Goal: Task Accomplishment & Management: Manage account settings

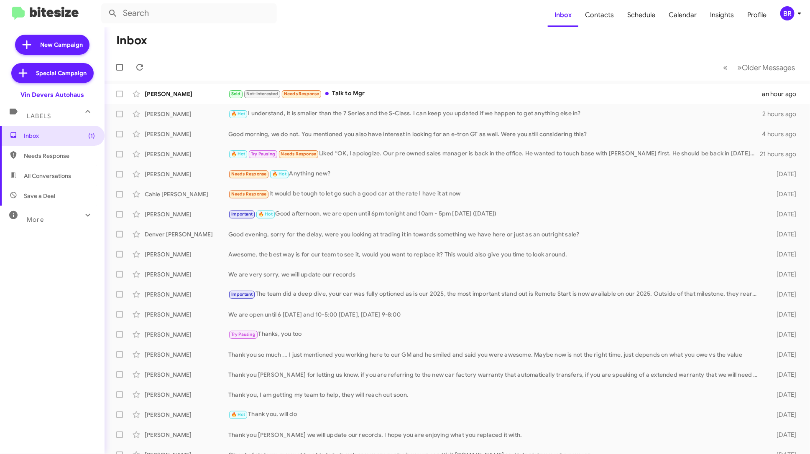
click at [796, 17] on icon at bounding box center [799, 13] width 10 height 10
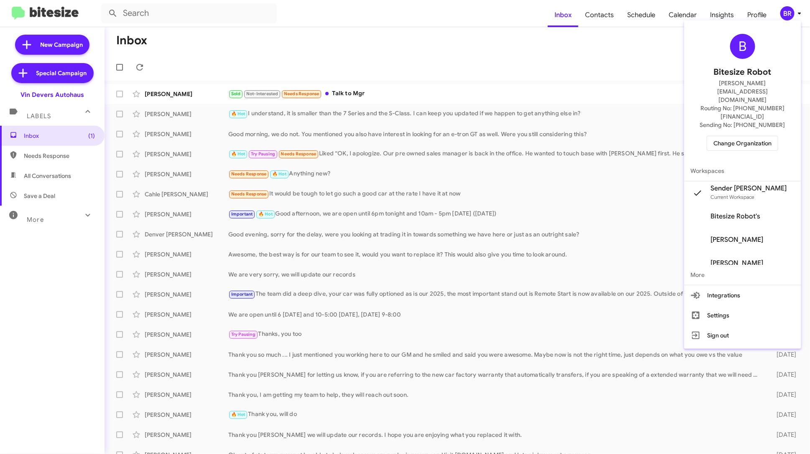
click at [764, 136] on span "Change Organization" at bounding box center [742, 143] width 58 height 14
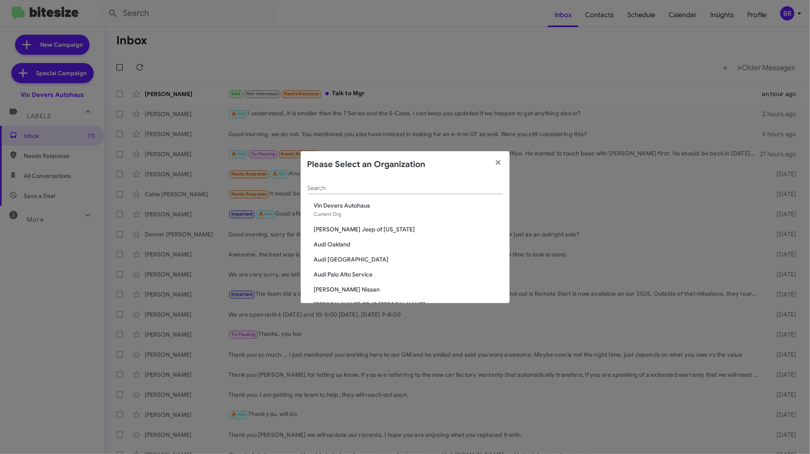
click at [406, 188] on input "Search" at bounding box center [405, 188] width 196 height 7
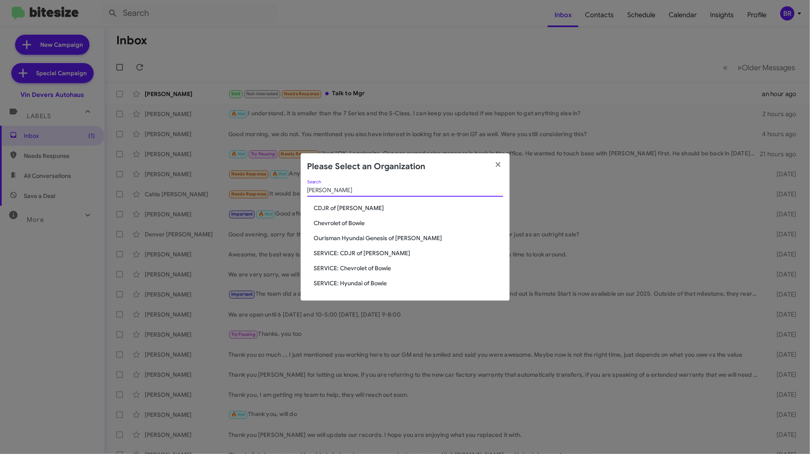
type input "[PERSON_NAME]"
click at [341, 205] on span "CDJR of [PERSON_NAME]" at bounding box center [408, 208] width 189 height 8
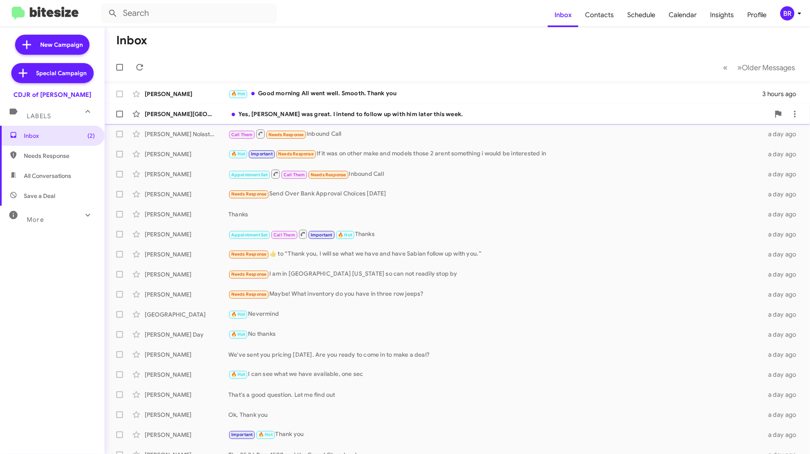
click at [443, 120] on div "[PERSON_NAME] Yes, [PERSON_NAME] was great. I intend to follow up with him late…" at bounding box center [457, 114] width 692 height 17
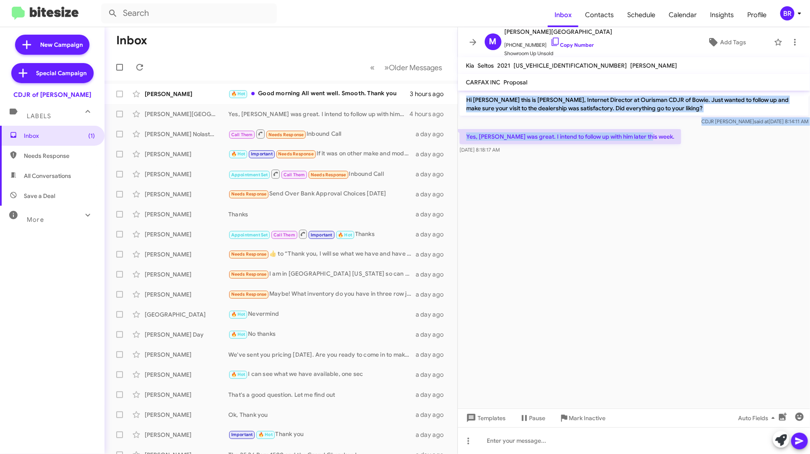
drag, startPoint x: 647, startPoint y: 138, endPoint x: 462, endPoint y: 100, distance: 189.5
click at [462, 100] on div "Hi Monica this is Ciara Taylor, Internet Director at Ourisman CDJR of Bowie. Ju…" at bounding box center [634, 123] width 352 height 65
drag, startPoint x: 536, startPoint y: 153, endPoint x: 461, endPoint y: 97, distance: 93.7
click at [461, 97] on div "Hi Monica this is Ciara Taylor, Internet Director at Ourisman CDJR of Bowie. Ju…" at bounding box center [634, 123] width 352 height 65
copy div "Hi Monica this is Ciara Taylor, Internet Director at Ourisman CDJR of Bowie. Ju…"
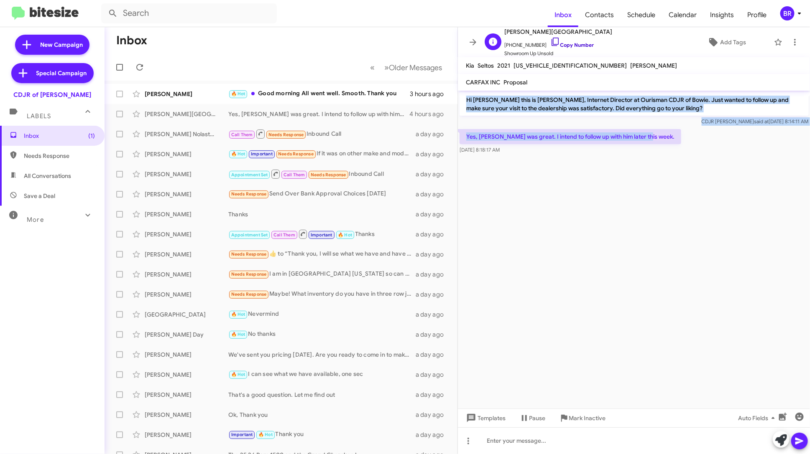
click at [570, 44] on link "Copy Number" at bounding box center [572, 45] width 44 height 6
copy div "Hi Monica this is Ciara Taylor, Internet Director at Ourisman CDJR of Bowie. Ju…"
